Goal: Find specific page/section: Find specific page/section

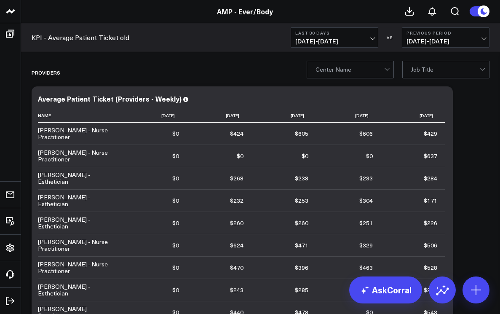
click at [372, 39] on span "[DATE] - [DATE]" at bounding box center [334, 41] width 78 height 7
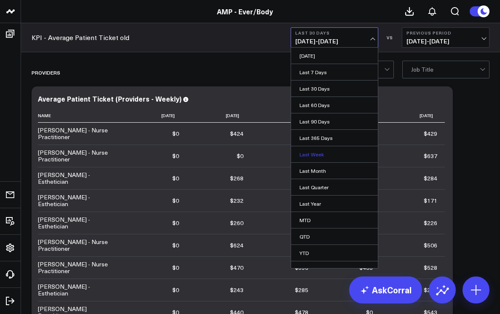
scroll to position [9, 0]
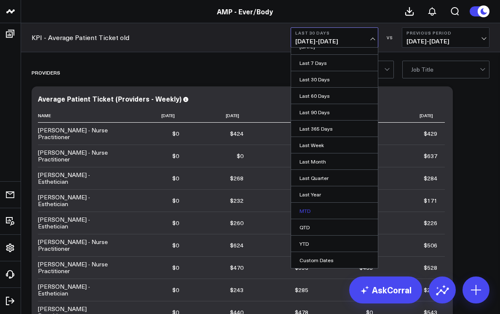
click at [322, 208] on link "MTD" at bounding box center [334, 210] width 87 height 16
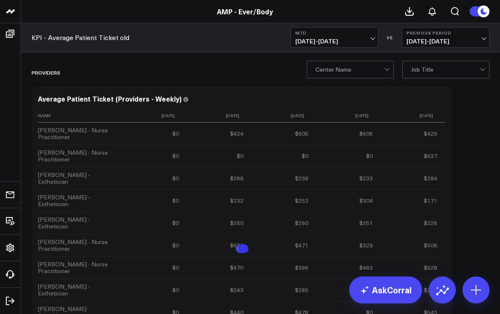
click at [372, 38] on span "[DATE] - [DATE]" at bounding box center [334, 41] width 78 height 7
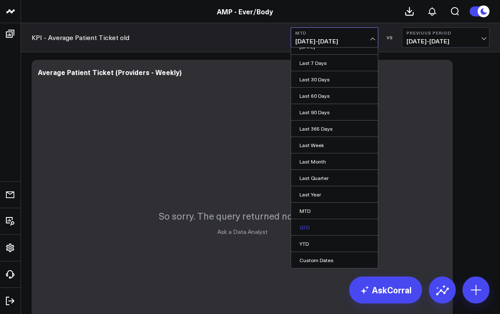
scroll to position [58, 0]
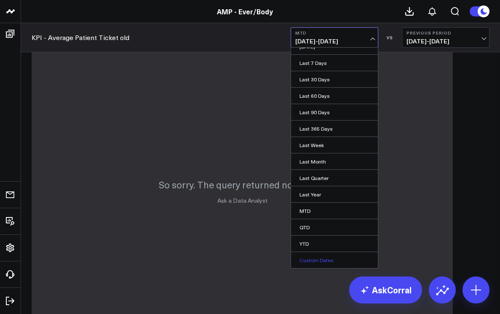
click at [328, 260] on link "Custom Dates" at bounding box center [334, 260] width 87 height 16
select select "8"
select select "2025"
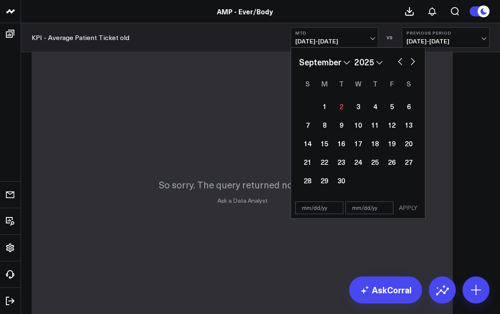
click at [344, 63] on select "January February March April May June July August September October November De…" at bounding box center [324, 62] width 51 height 13
select select "7"
select select "2025"
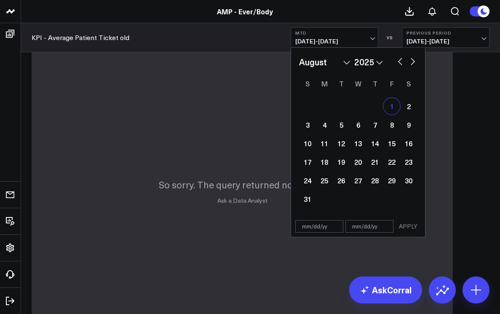
click at [390, 108] on div "1" at bounding box center [391, 106] width 17 height 17
type input "[DATE]"
select select "7"
select select "2025"
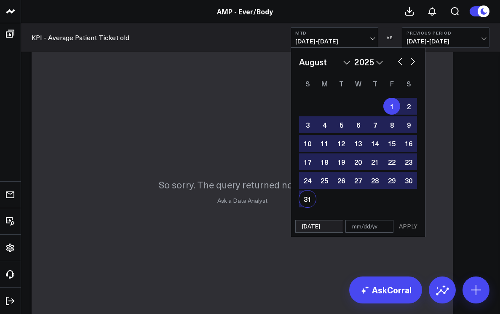
click at [309, 200] on div "31" at bounding box center [307, 198] width 17 height 17
type input "[DATE]"
select select "7"
select select "2025"
click at [411, 224] on button "APPLY" at bounding box center [407, 226] width 25 height 13
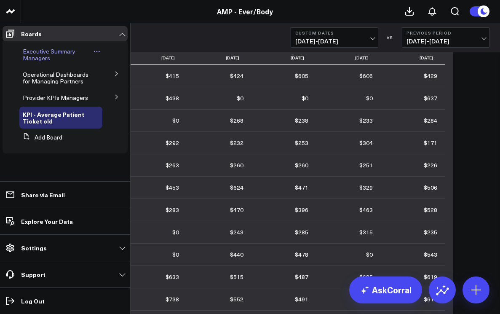
click at [29, 58] on span "Executive Summary Managers" at bounding box center [49, 54] width 53 height 15
